Goal: Obtain resource: Download file/media

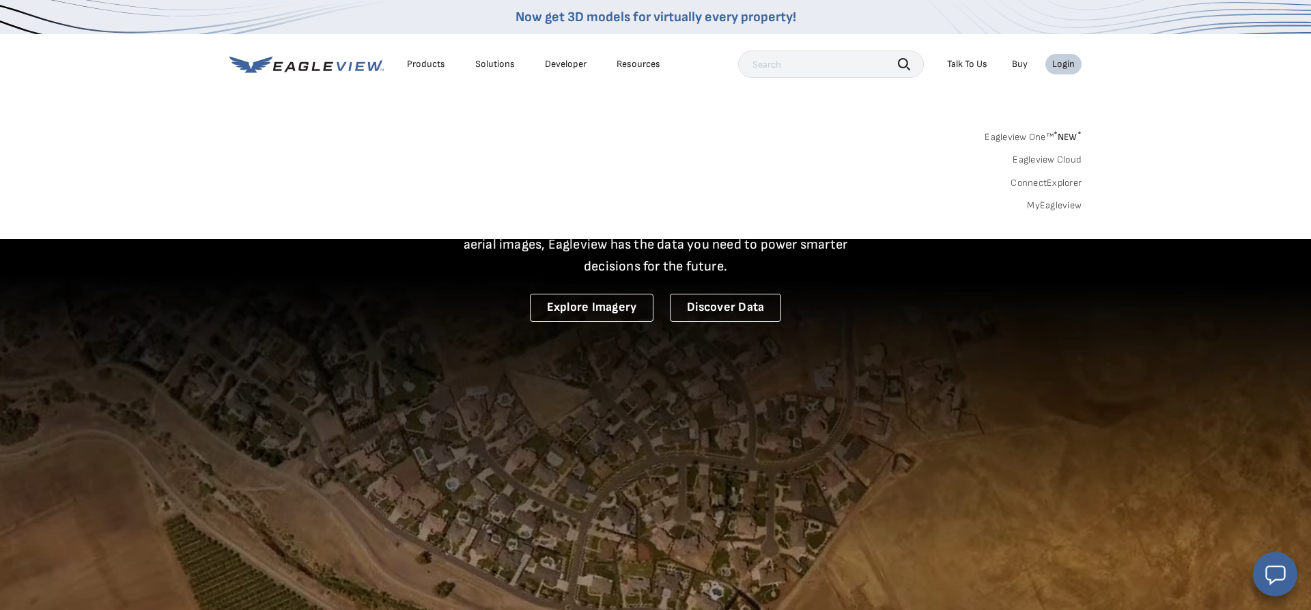
click at [1063, 204] on link "MyEagleview" at bounding box center [1054, 205] width 55 height 12
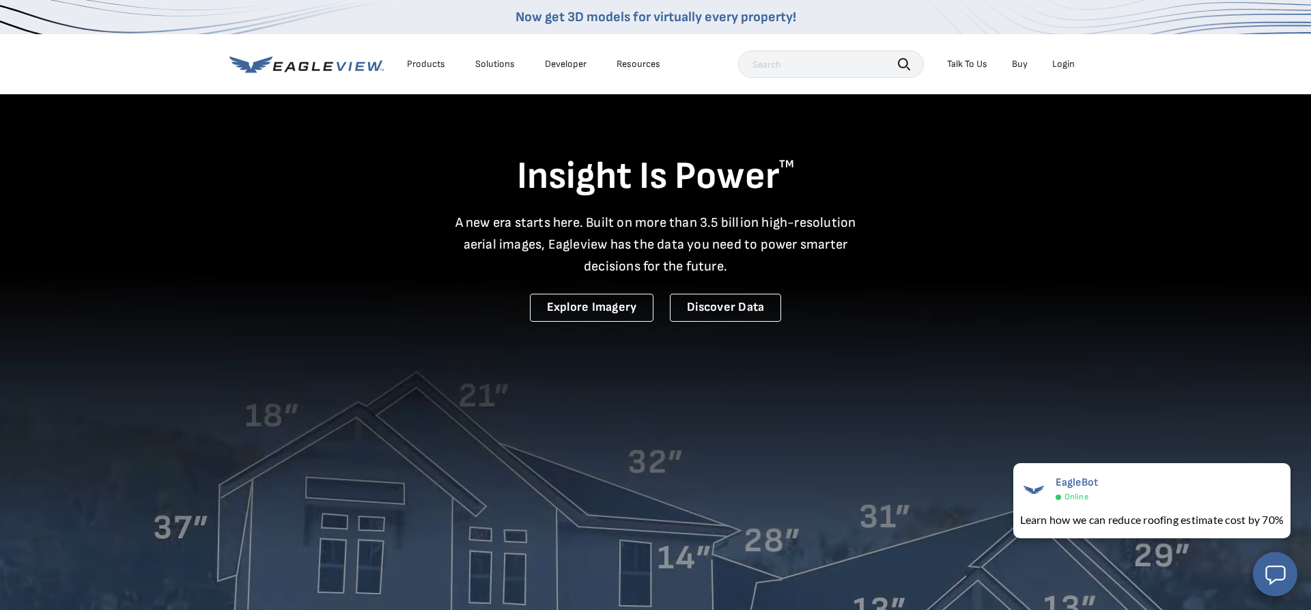
click at [613, 18] on link "Now get 3D models for virtually every property!" at bounding box center [656, 17] width 281 height 16
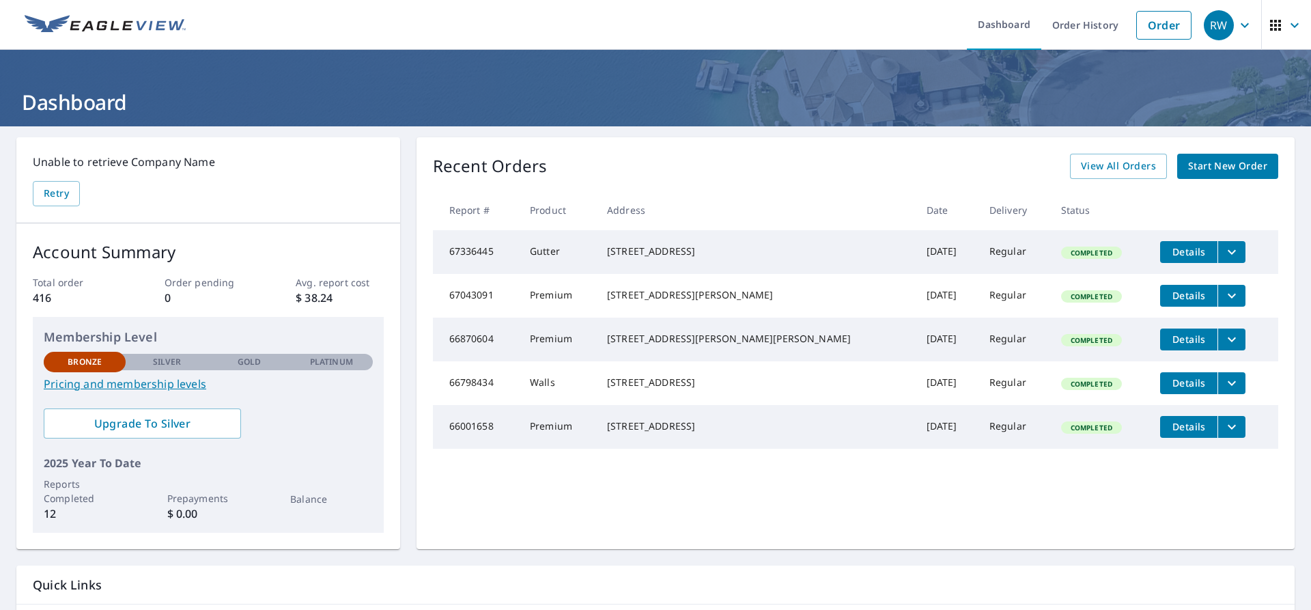
click at [1224, 247] on icon "filesDropdownBtn-67336445" at bounding box center [1232, 252] width 16 height 16
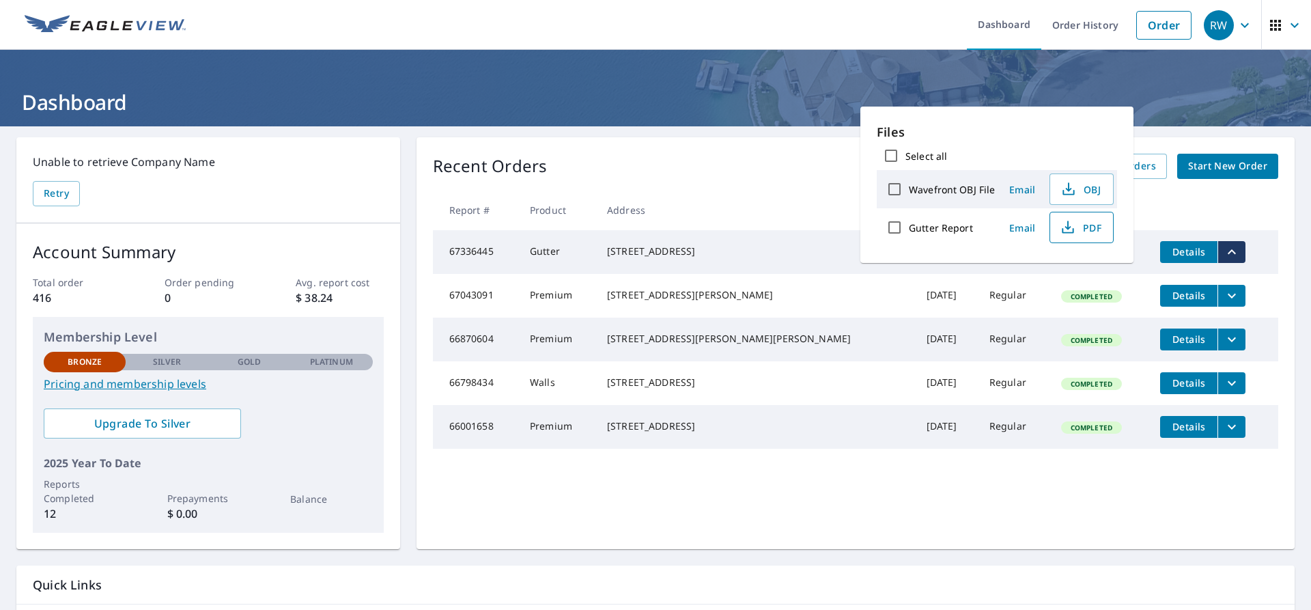
click at [1090, 225] on span "PDF" at bounding box center [1080, 227] width 44 height 16
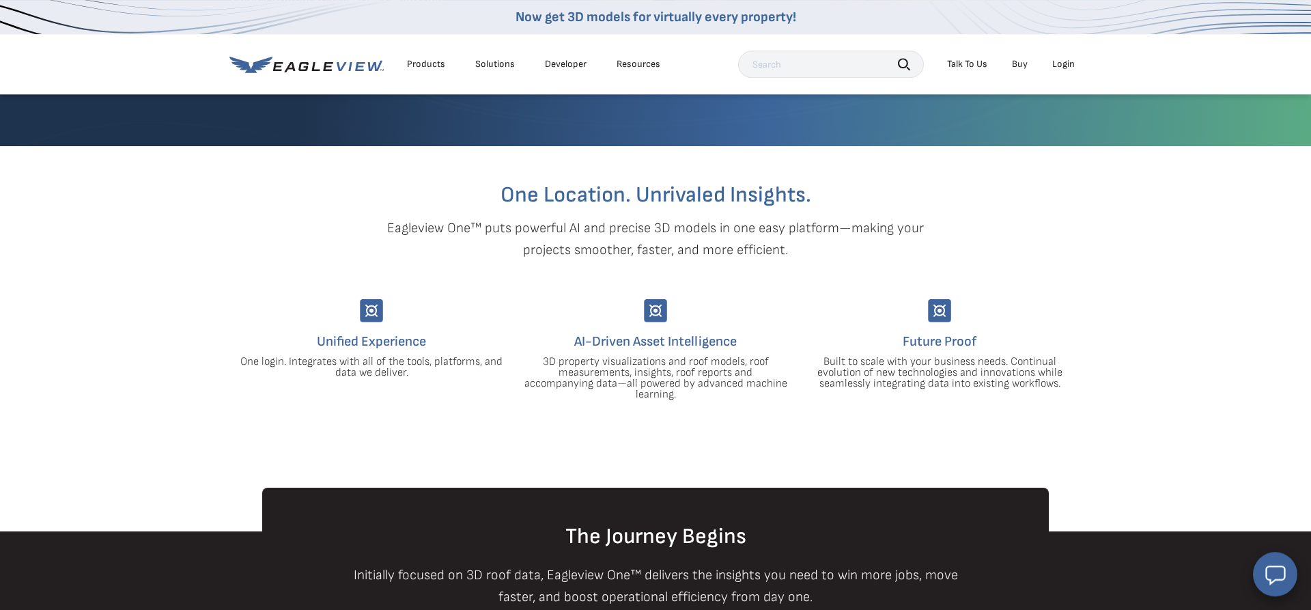
scroll to position [279, 0]
